Goal: Transaction & Acquisition: Purchase product/service

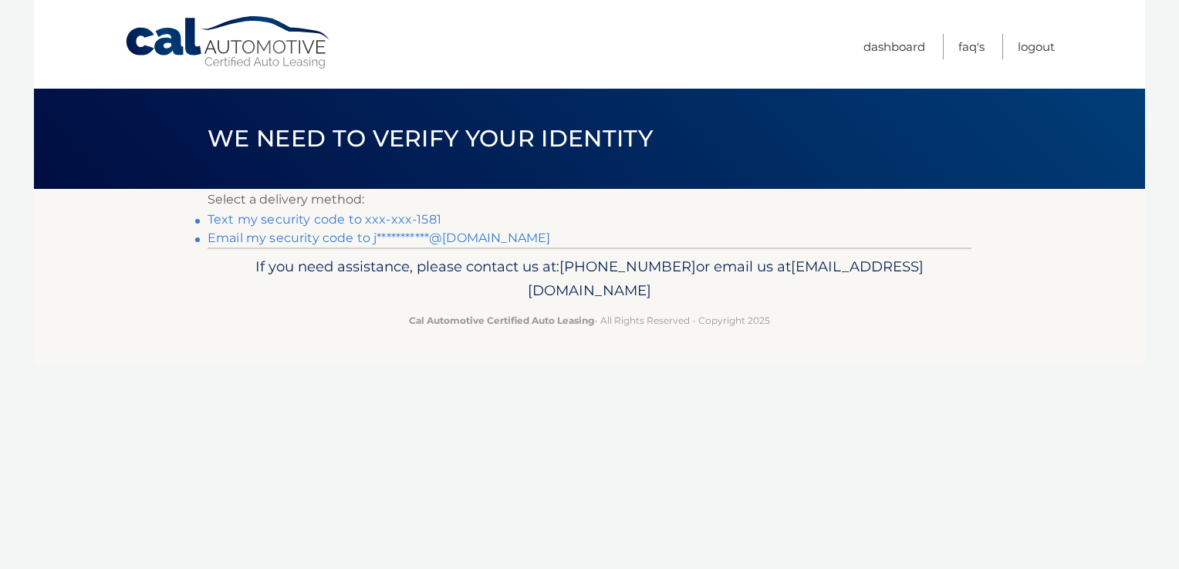
click at [315, 216] on link "Text my security code to xxx-xxx-1581" at bounding box center [325, 219] width 234 height 15
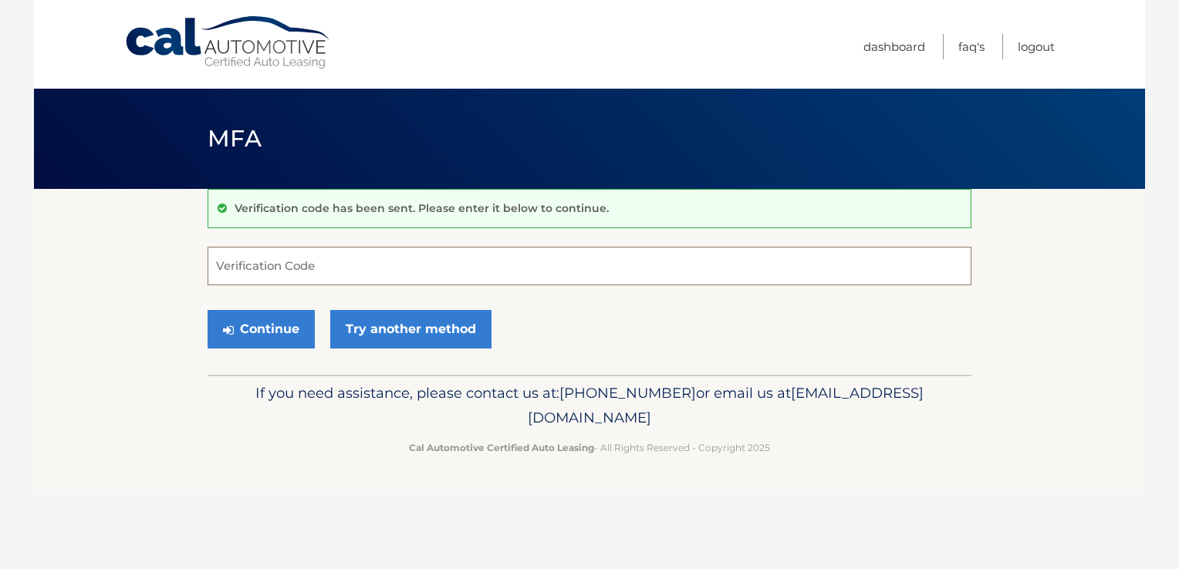
click at [338, 265] on input "Verification Code" at bounding box center [590, 266] width 764 height 39
type input "646569"
click at [284, 326] on button "Continue" at bounding box center [261, 329] width 107 height 39
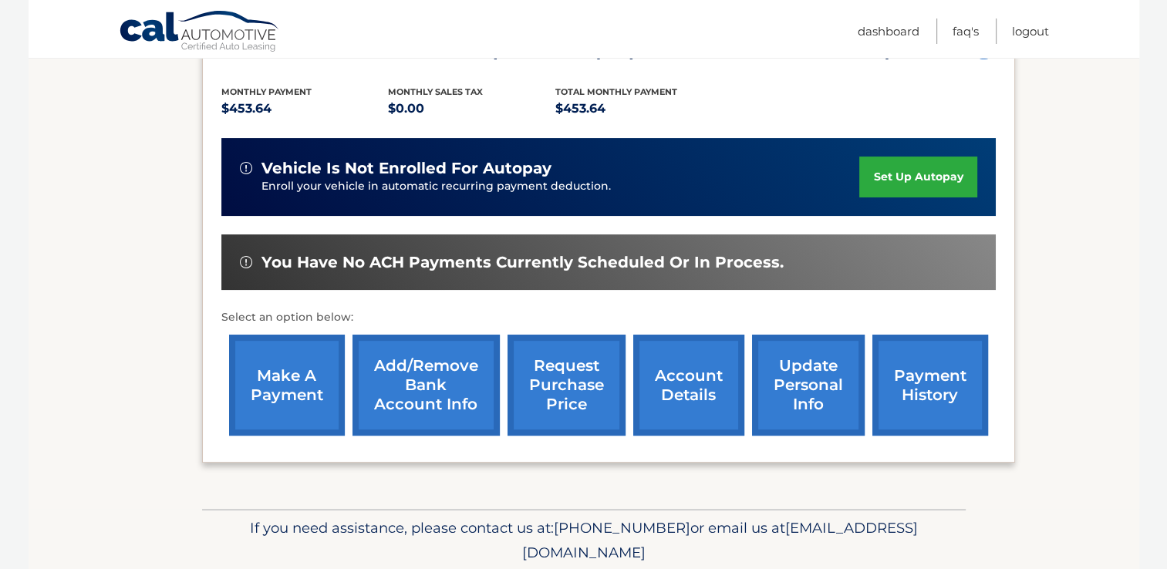
scroll to position [363, 0]
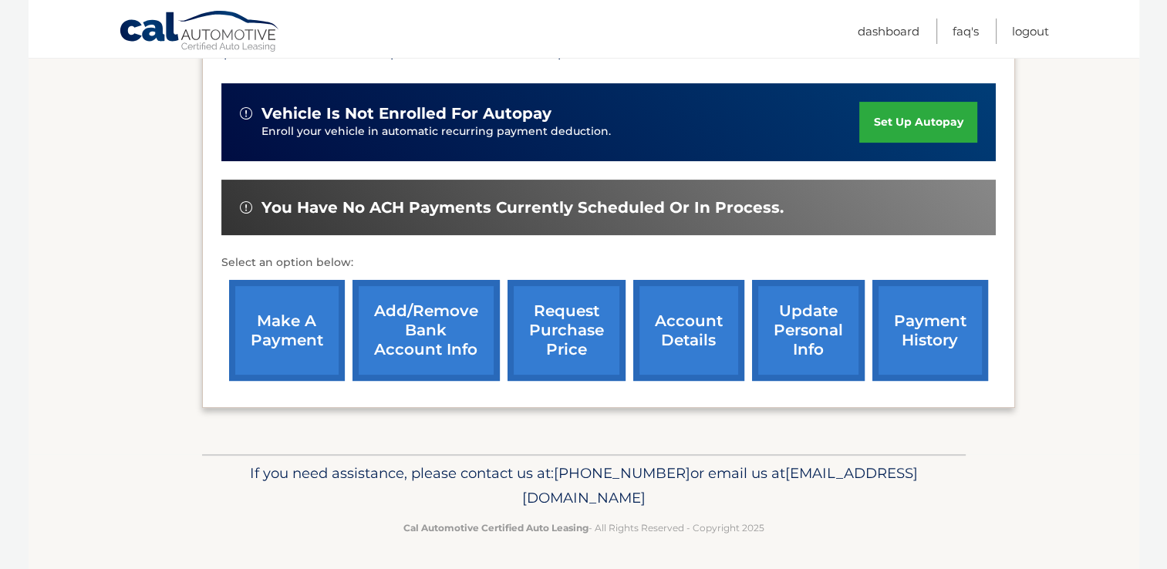
click at [291, 340] on link "make a payment" at bounding box center [287, 330] width 116 height 101
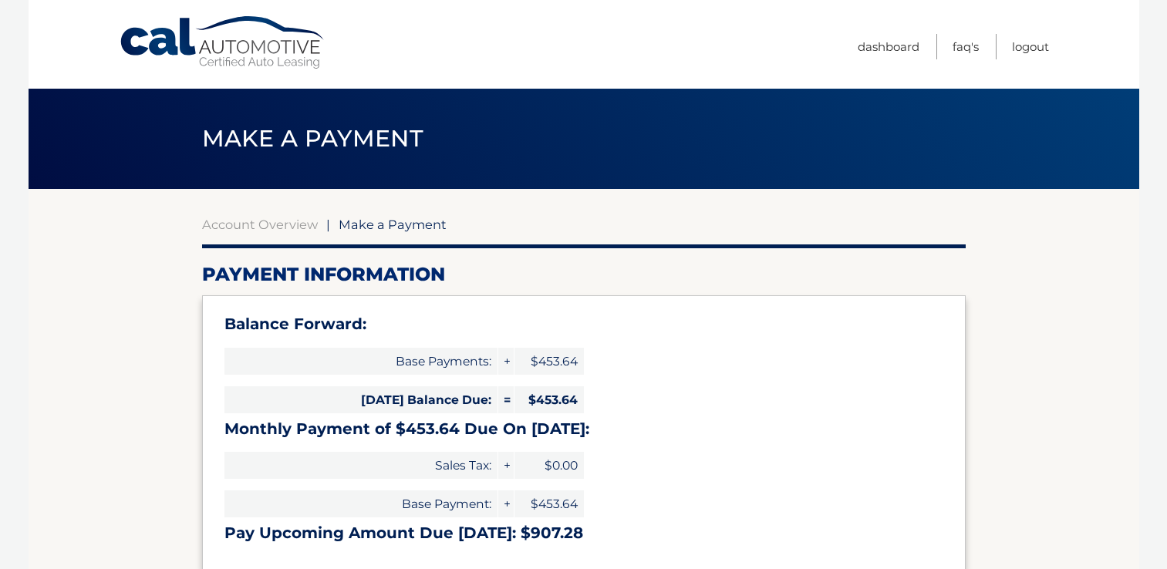
select select "MWQxYWFiMDQtYmM4ZC00NThiLWFiOGItMmI2YTMyN2M1YTcy"
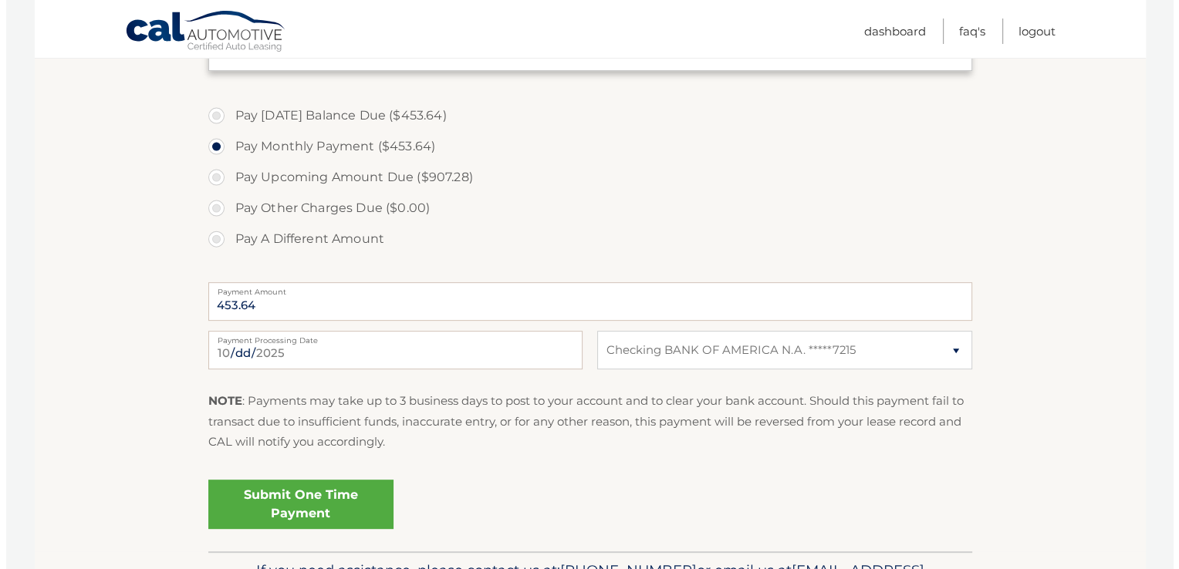
scroll to position [514, 0]
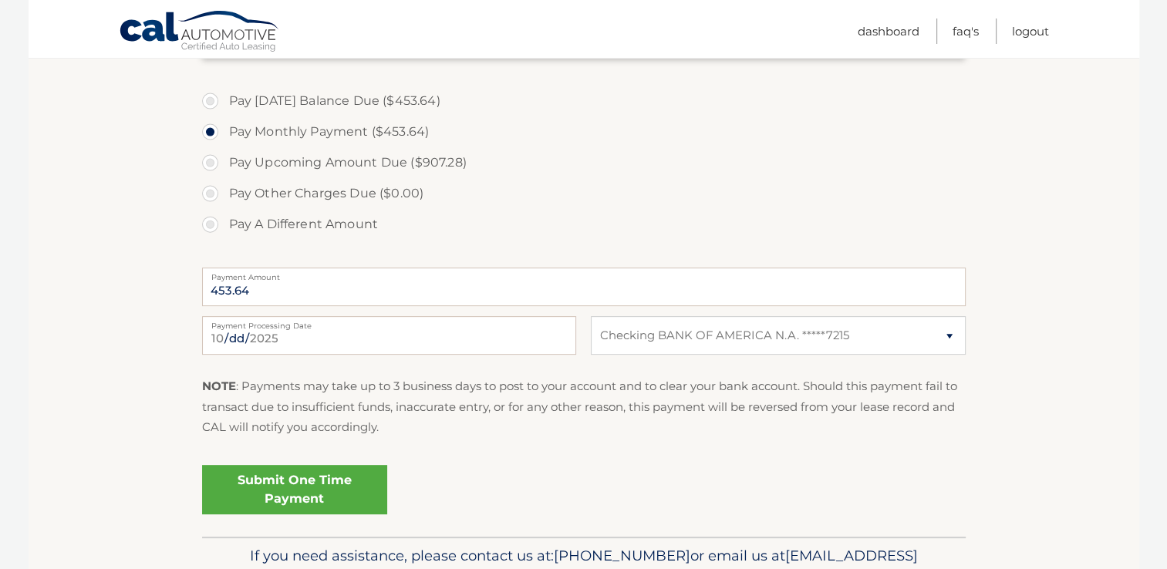
click at [322, 488] on link "Submit One Time Payment" at bounding box center [294, 489] width 185 height 49
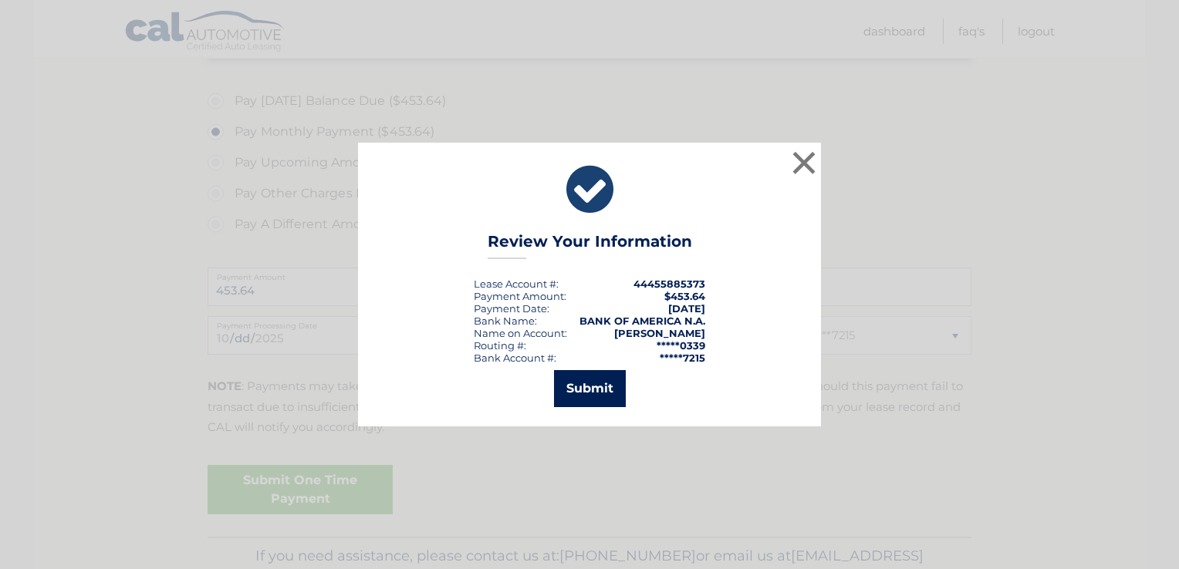
click at [593, 393] on button "Submit" at bounding box center [590, 388] width 72 height 37
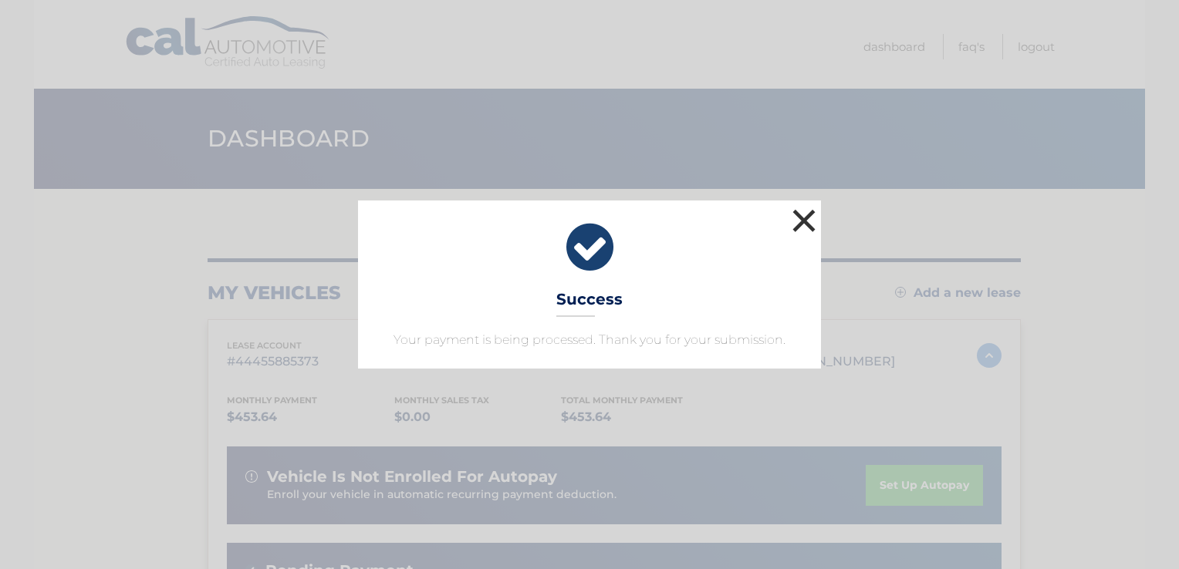
click at [809, 211] on button "×" at bounding box center [804, 220] width 31 height 31
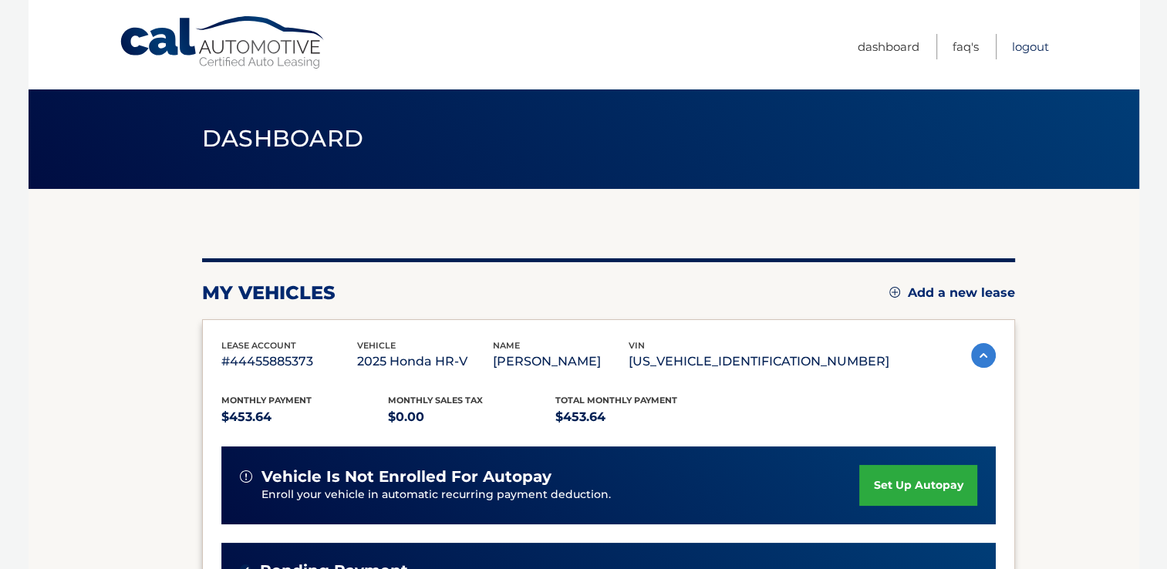
click at [1025, 42] on link "Logout" at bounding box center [1030, 46] width 37 height 25
